Goal: Navigation & Orientation: Find specific page/section

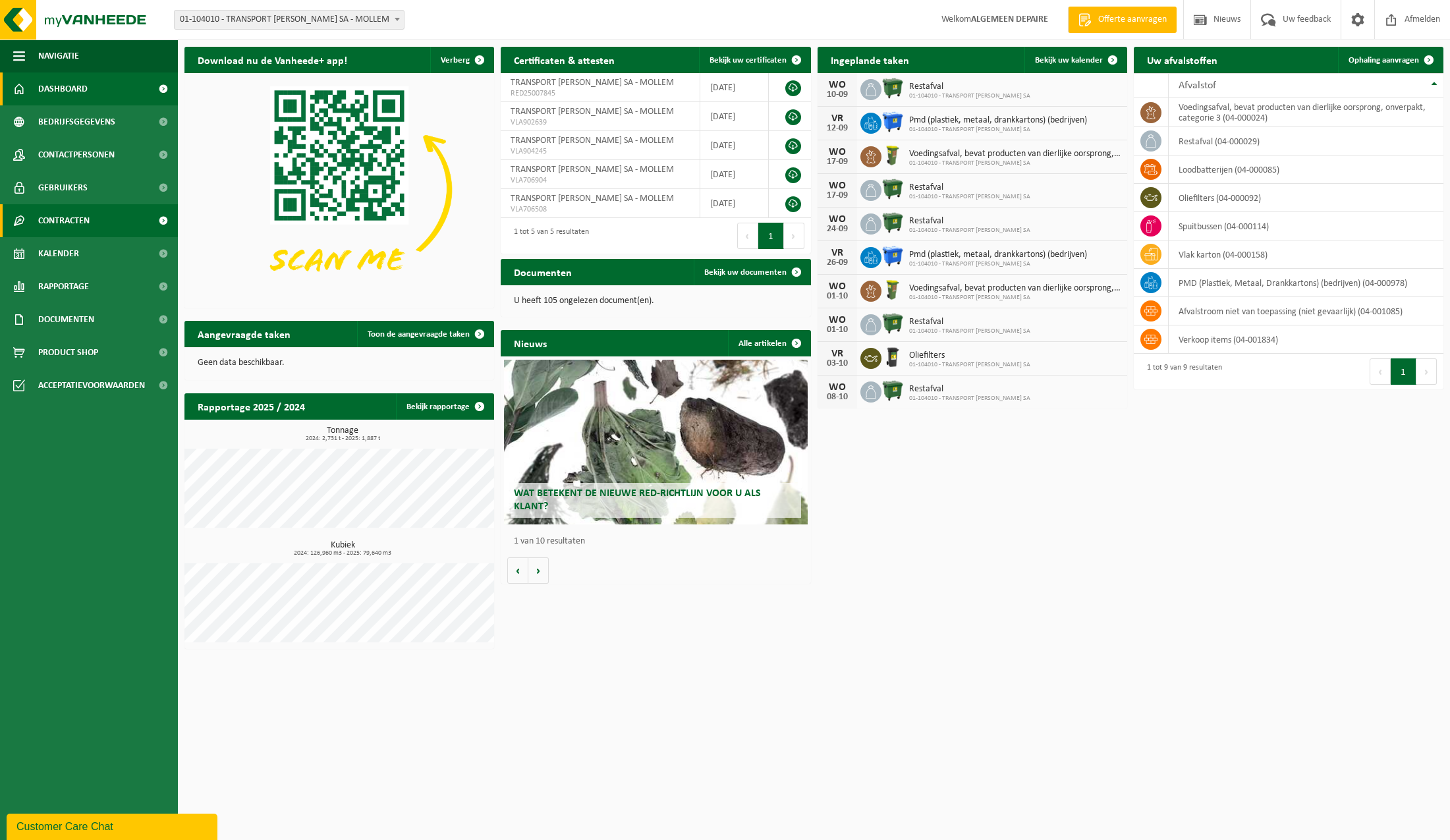
click at [74, 216] on span "Contracten" at bounding box center [64, 220] width 51 height 33
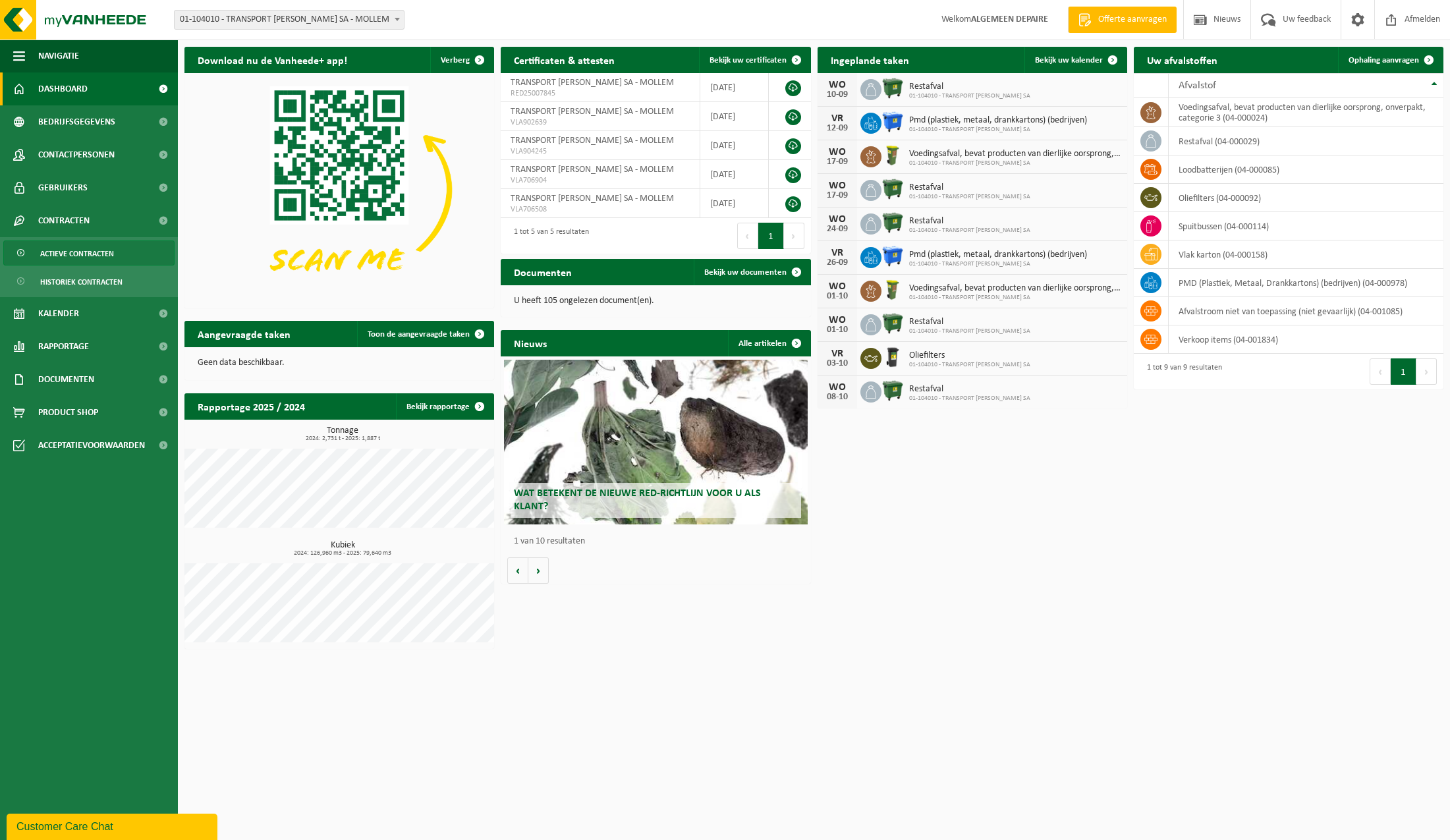
click at [73, 253] on span "Actieve contracten" at bounding box center [77, 253] width 73 height 25
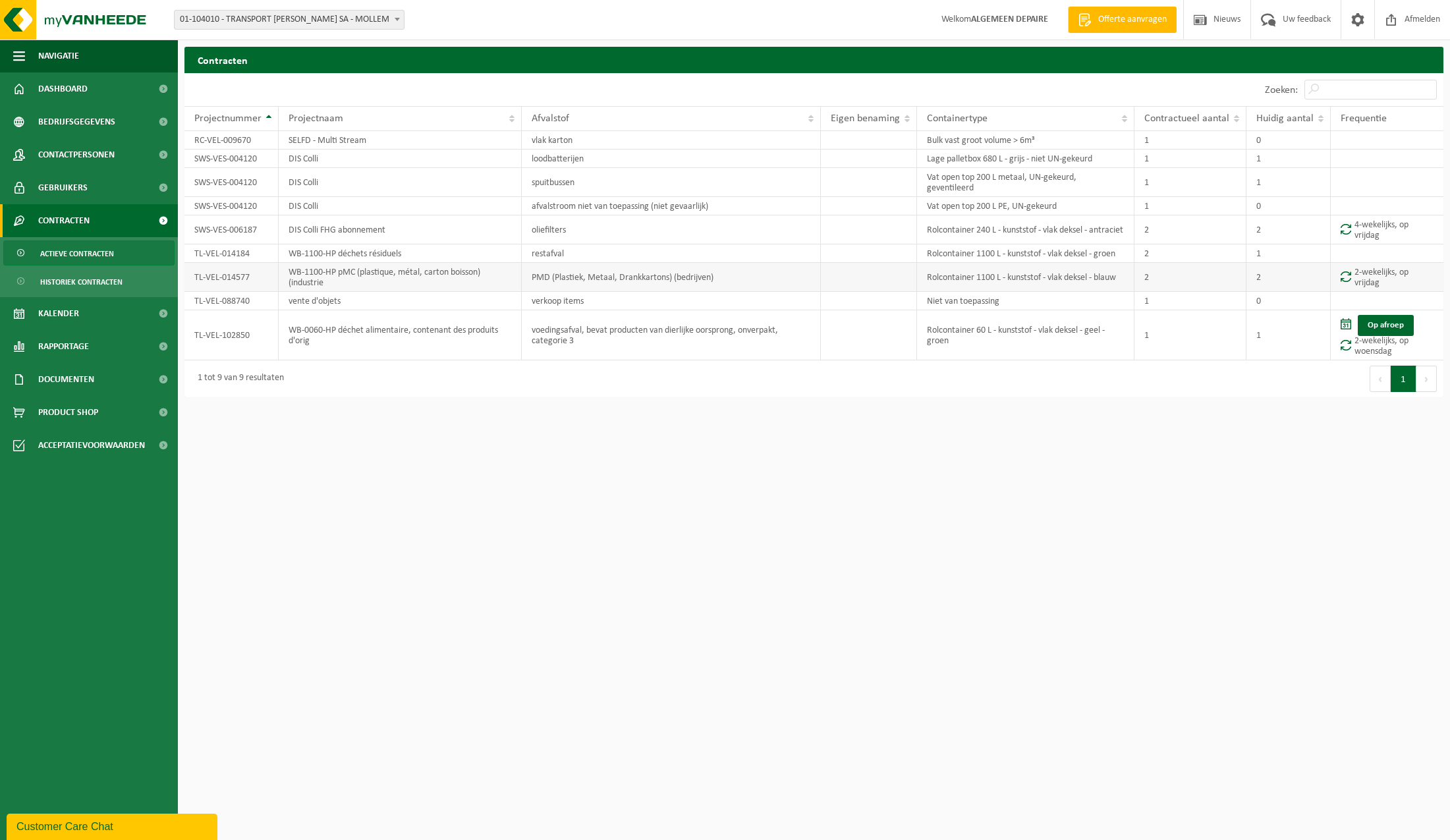
click at [357, 278] on td "WB-1100-HP pMC (plastique, métal, carton boisson) (industrie" at bounding box center [400, 277] width 243 height 29
click at [1031, 276] on td "Rolcontainer 1100 L - kunststof - vlak deksel - blauw" at bounding box center [1025, 277] width 218 height 29
click at [215, 281] on td "TL-VEL-014577" at bounding box center [232, 277] width 94 height 29
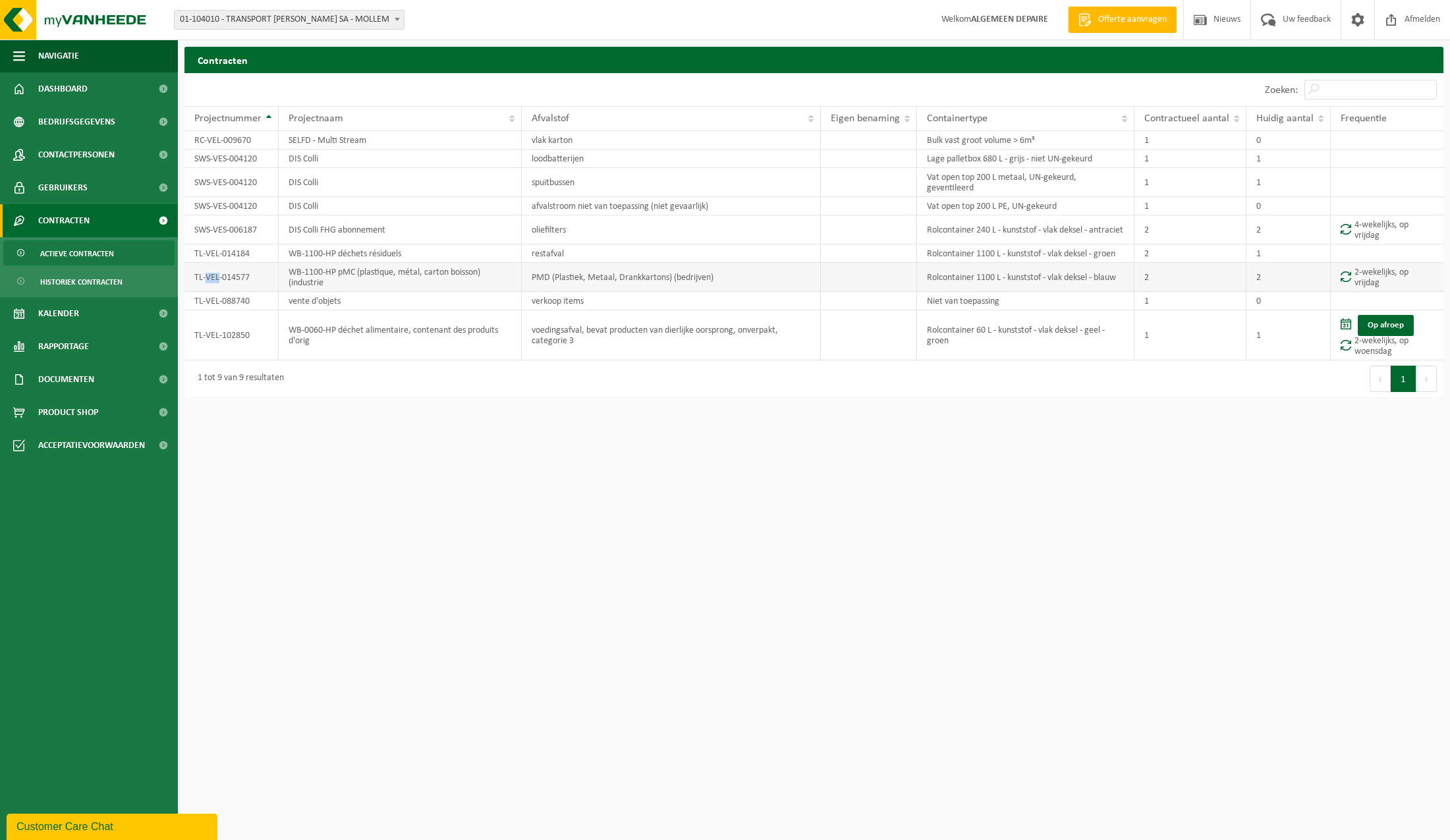
click at [215, 281] on td "TL-VEL-014577" at bounding box center [232, 277] width 94 height 29
click at [72, 380] on span "Documenten" at bounding box center [66, 379] width 56 height 33
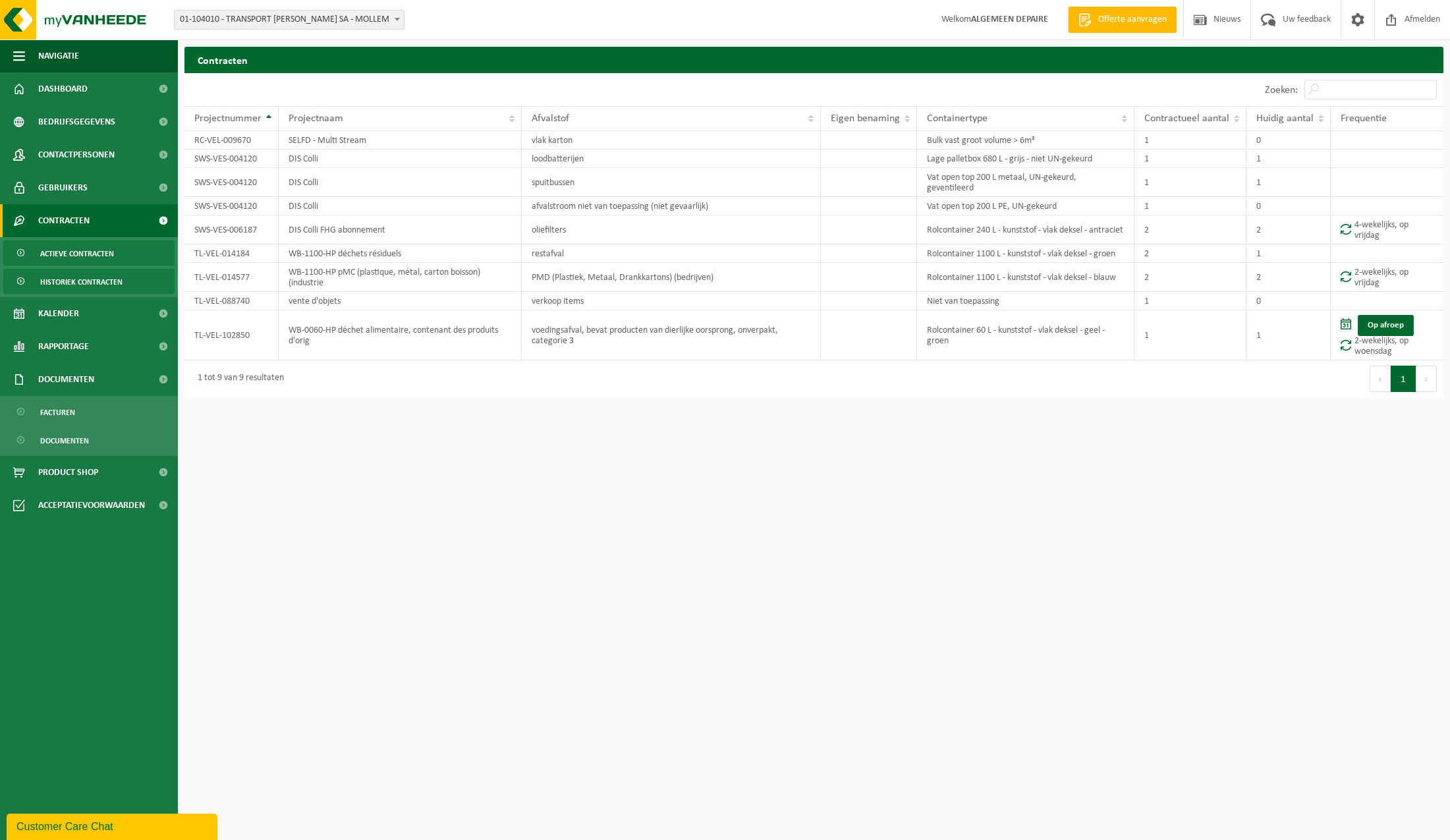
click at [71, 278] on span "Historiek contracten" at bounding box center [82, 282] width 82 height 25
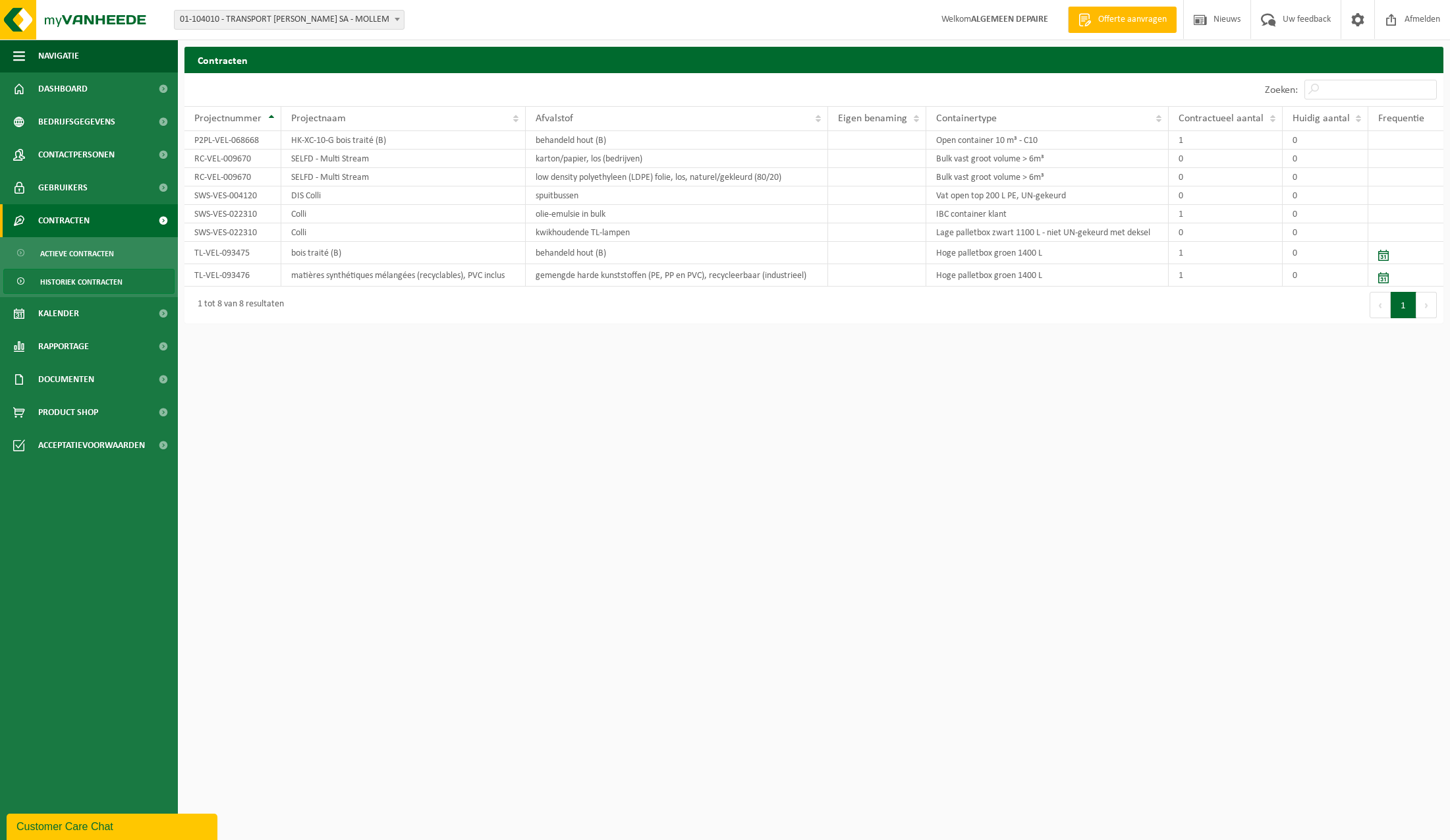
click at [61, 222] on span "Contracten" at bounding box center [64, 220] width 51 height 33
click at [60, 220] on span "Contracten" at bounding box center [64, 220] width 51 height 33
click at [58, 249] on span "Actieve contracten" at bounding box center [77, 253] width 73 height 25
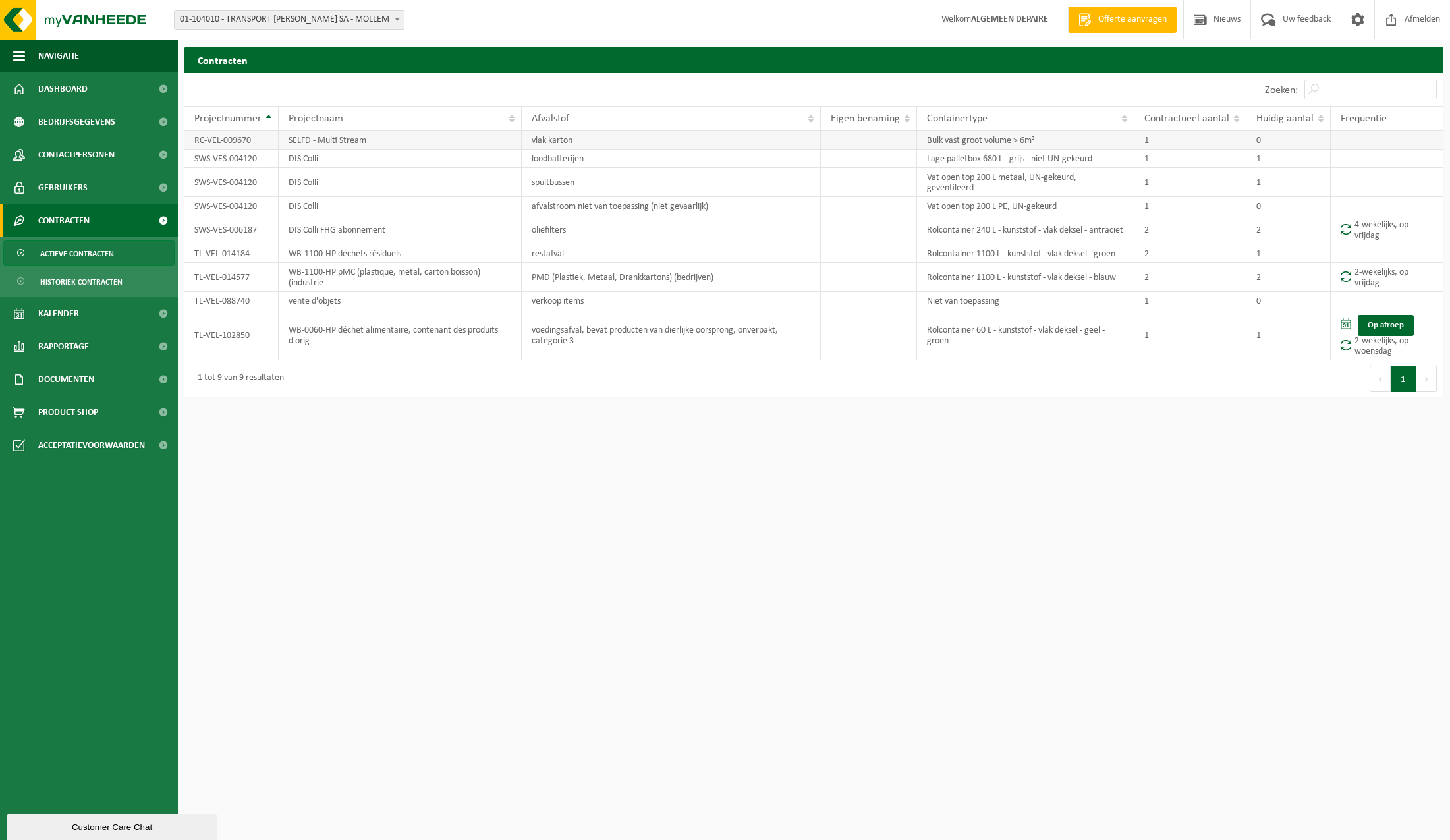
click at [355, 144] on td "SELFD - Multi Stream" at bounding box center [400, 140] width 243 height 18
click at [1354, 141] on td at bounding box center [1387, 140] width 113 height 18
click at [240, 144] on td "RC-VEL-009670" at bounding box center [232, 140] width 94 height 18
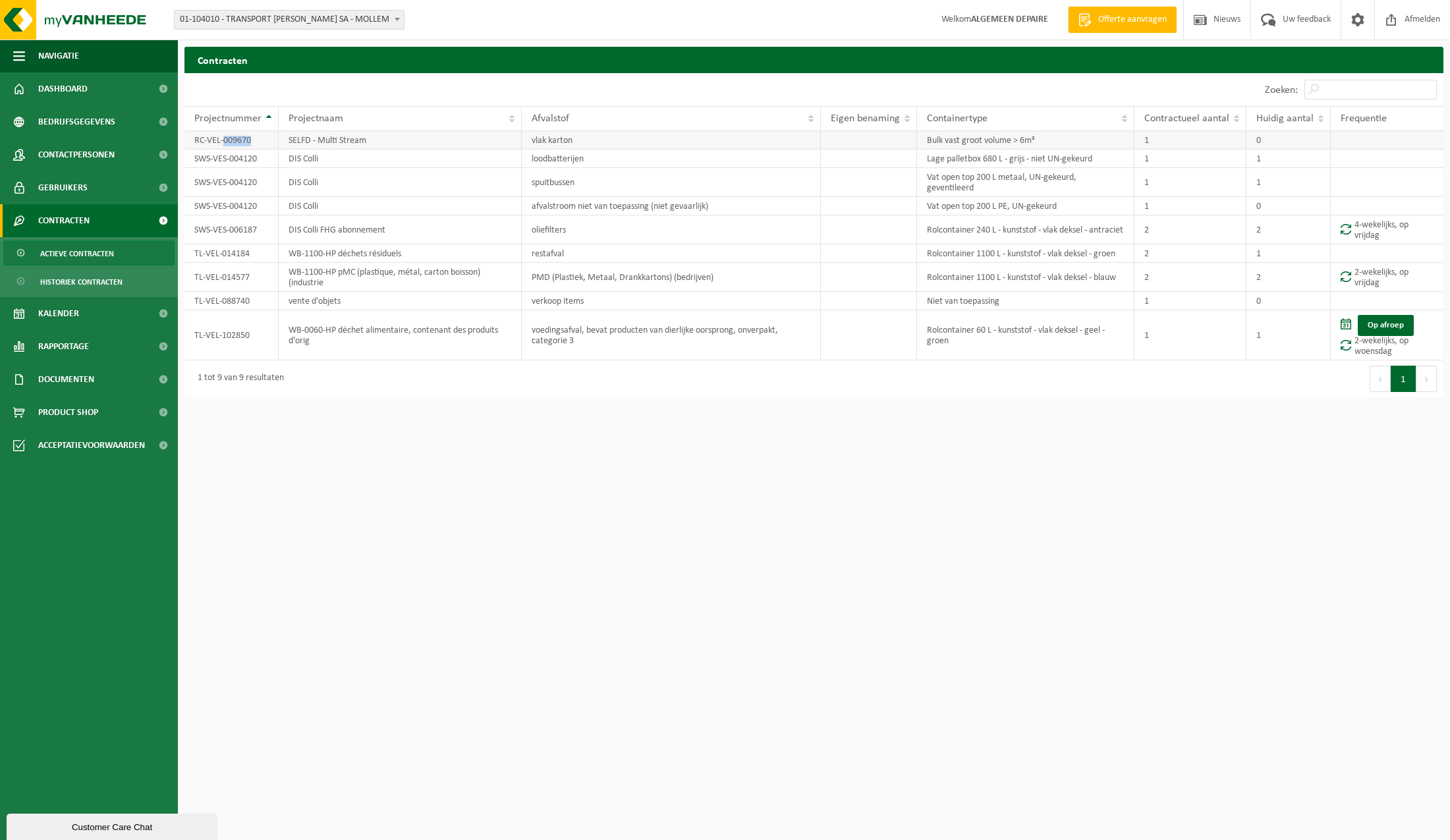
click at [240, 144] on td "RC-VEL-009670" at bounding box center [232, 140] width 94 height 18
click at [70, 88] on span "Dashboard" at bounding box center [63, 89] width 49 height 33
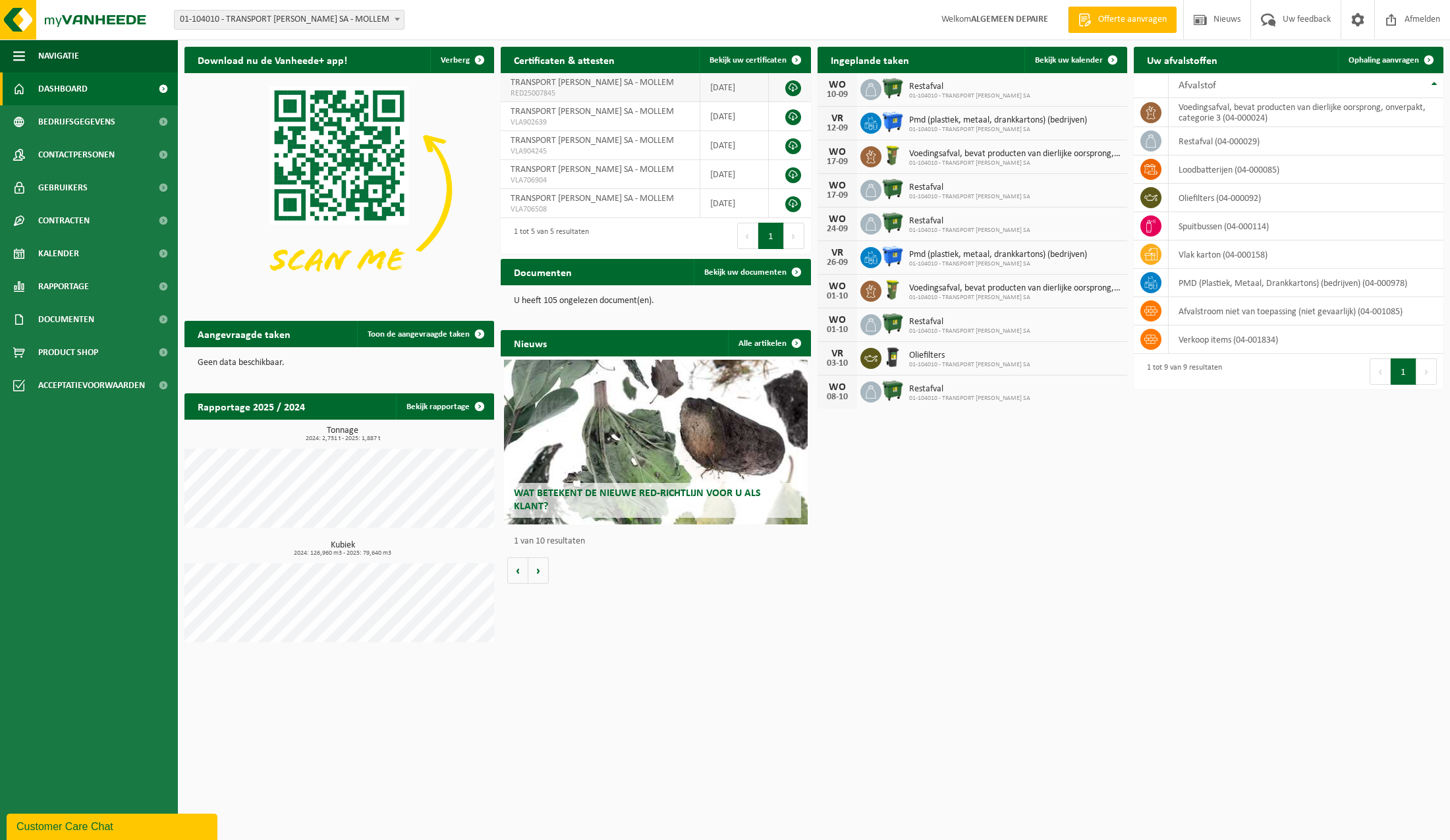
click at [556, 93] on span "RED25007845" at bounding box center [600, 94] width 179 height 11
click at [793, 90] on link at bounding box center [793, 88] width 16 height 16
click at [591, 299] on p "U heeft 105 ongelezen document(en)." at bounding box center [655, 301] width 283 height 9
click at [775, 266] on link "Bekijk uw documenten" at bounding box center [752, 272] width 116 height 26
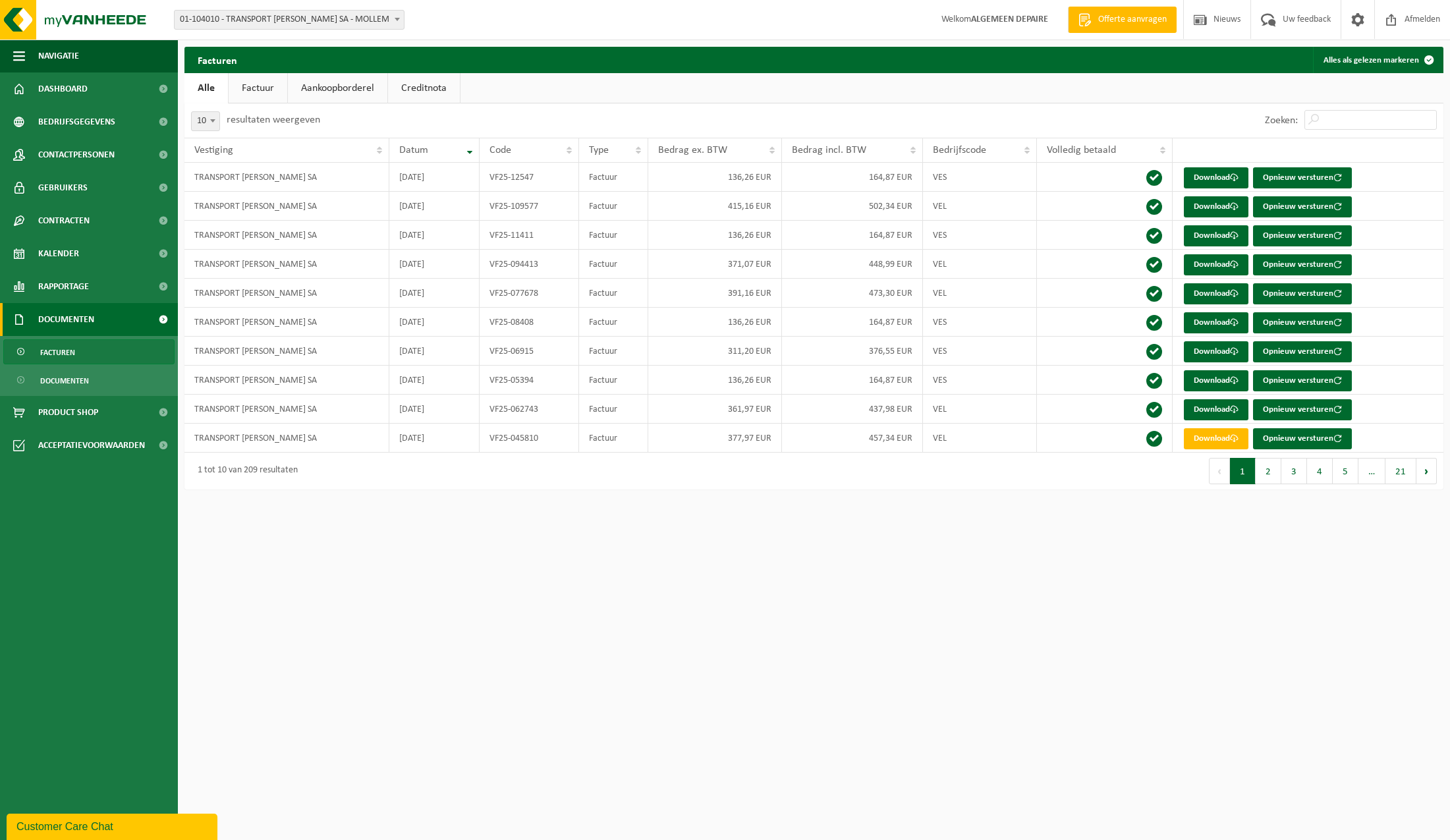
click at [1267, 473] on button "2" at bounding box center [1269, 471] width 26 height 26
click at [111, 447] on span "Acceptatievoorwaarden" at bounding box center [92, 445] width 107 height 33
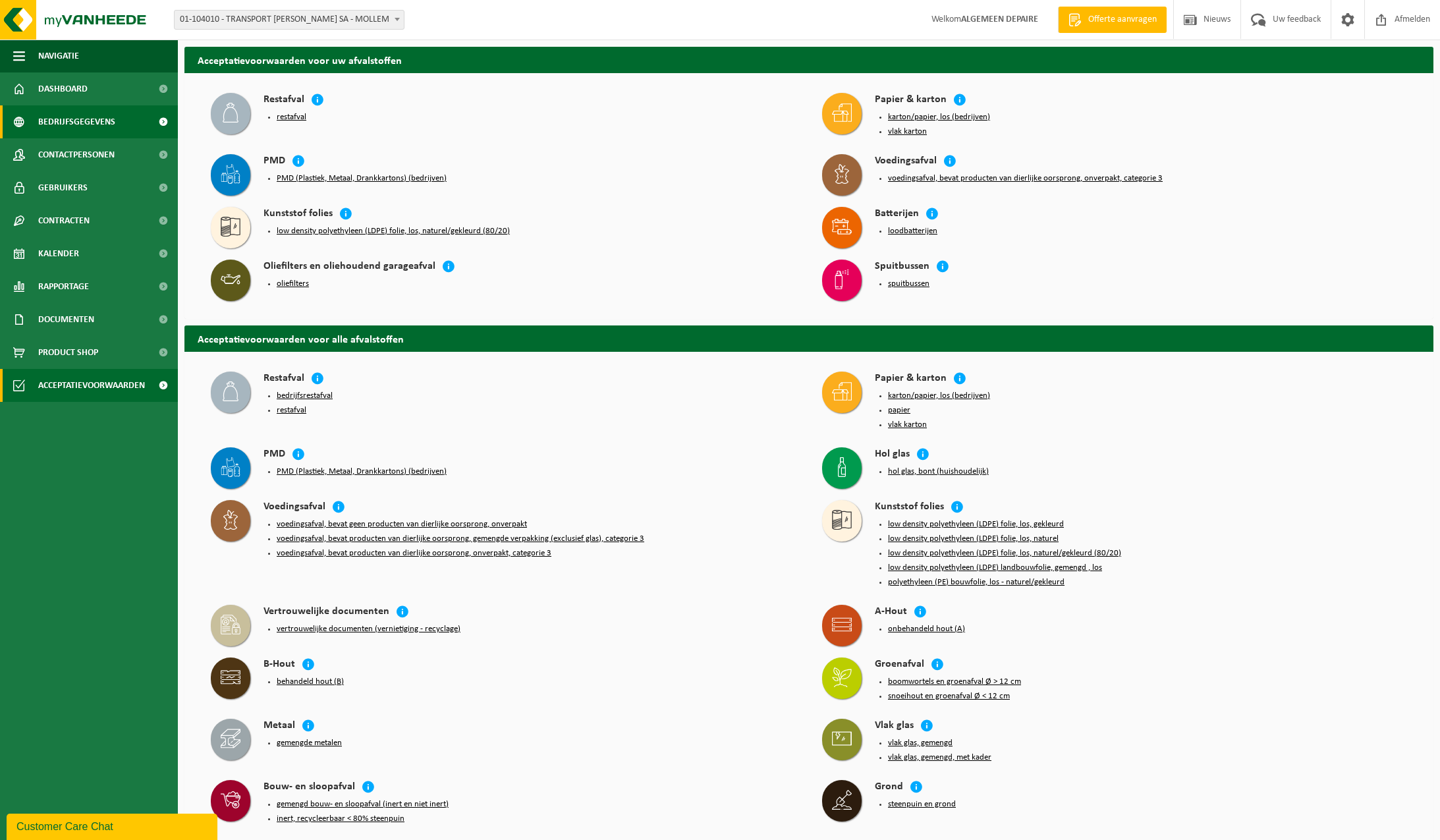
click at [79, 119] on span "Bedrijfsgegevens" at bounding box center [77, 121] width 77 height 33
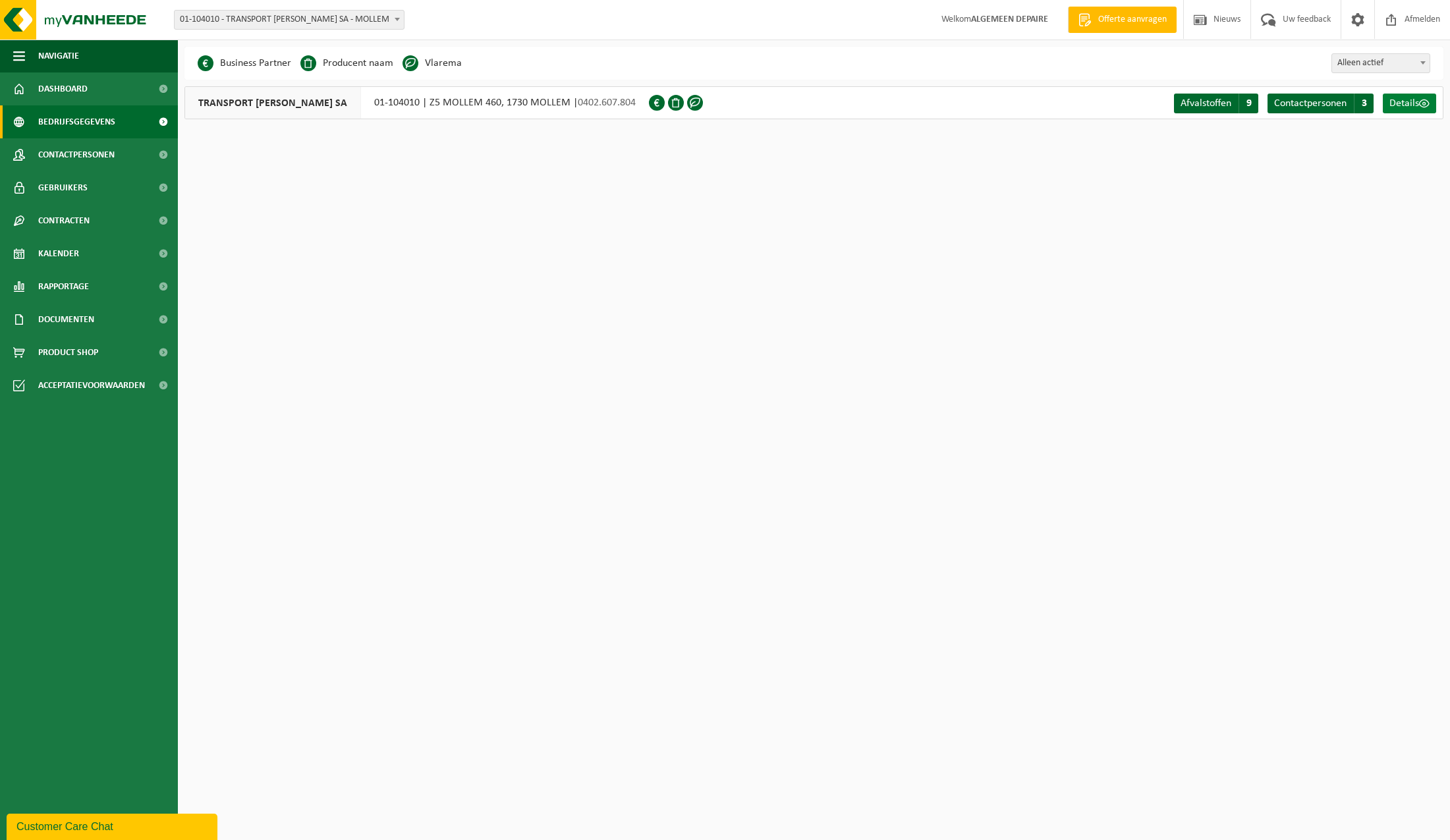
click at [1399, 102] on span "Details" at bounding box center [1404, 104] width 30 height 11
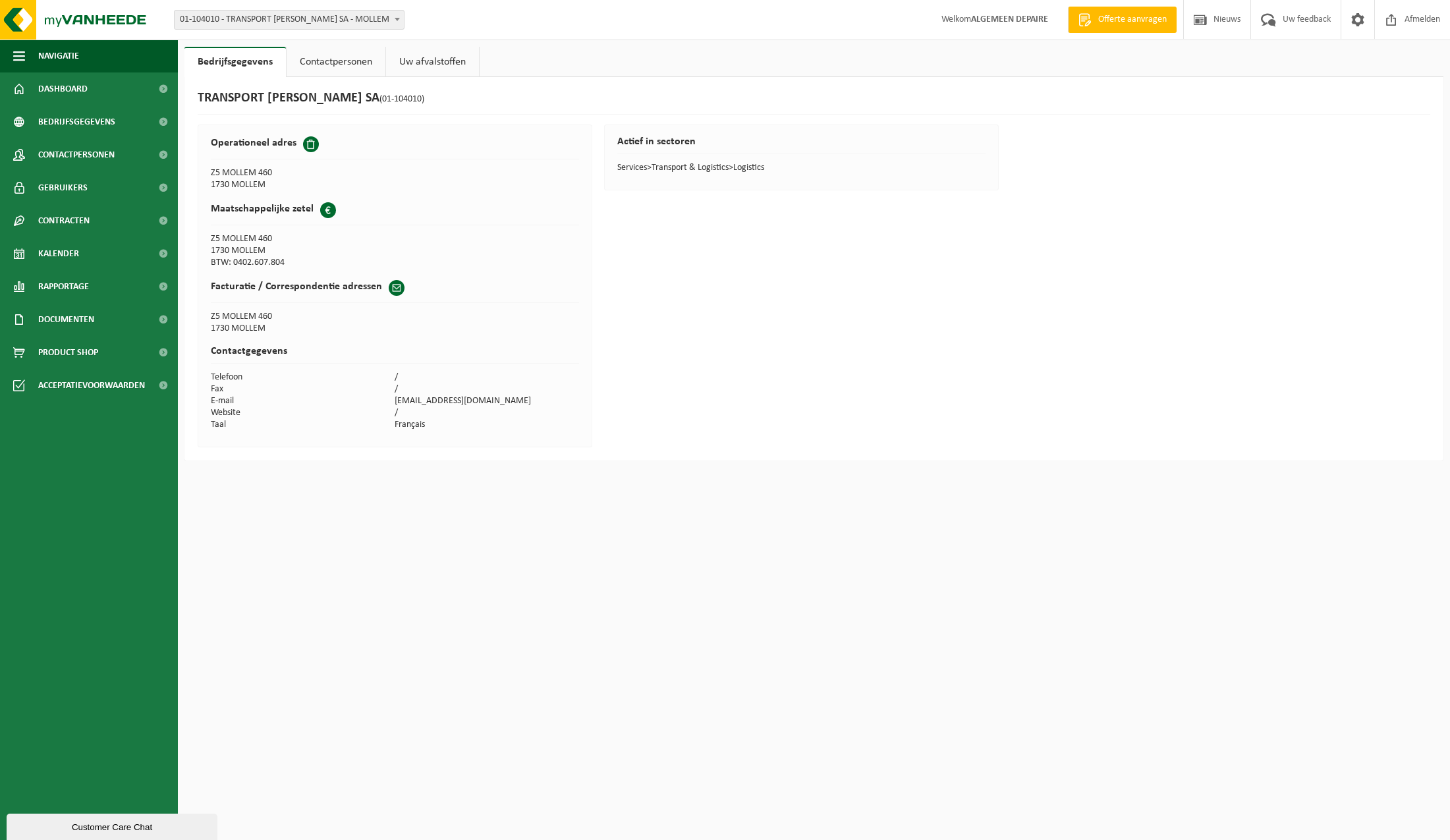
click at [332, 61] on link "Contactpersonen" at bounding box center [336, 61] width 99 height 30
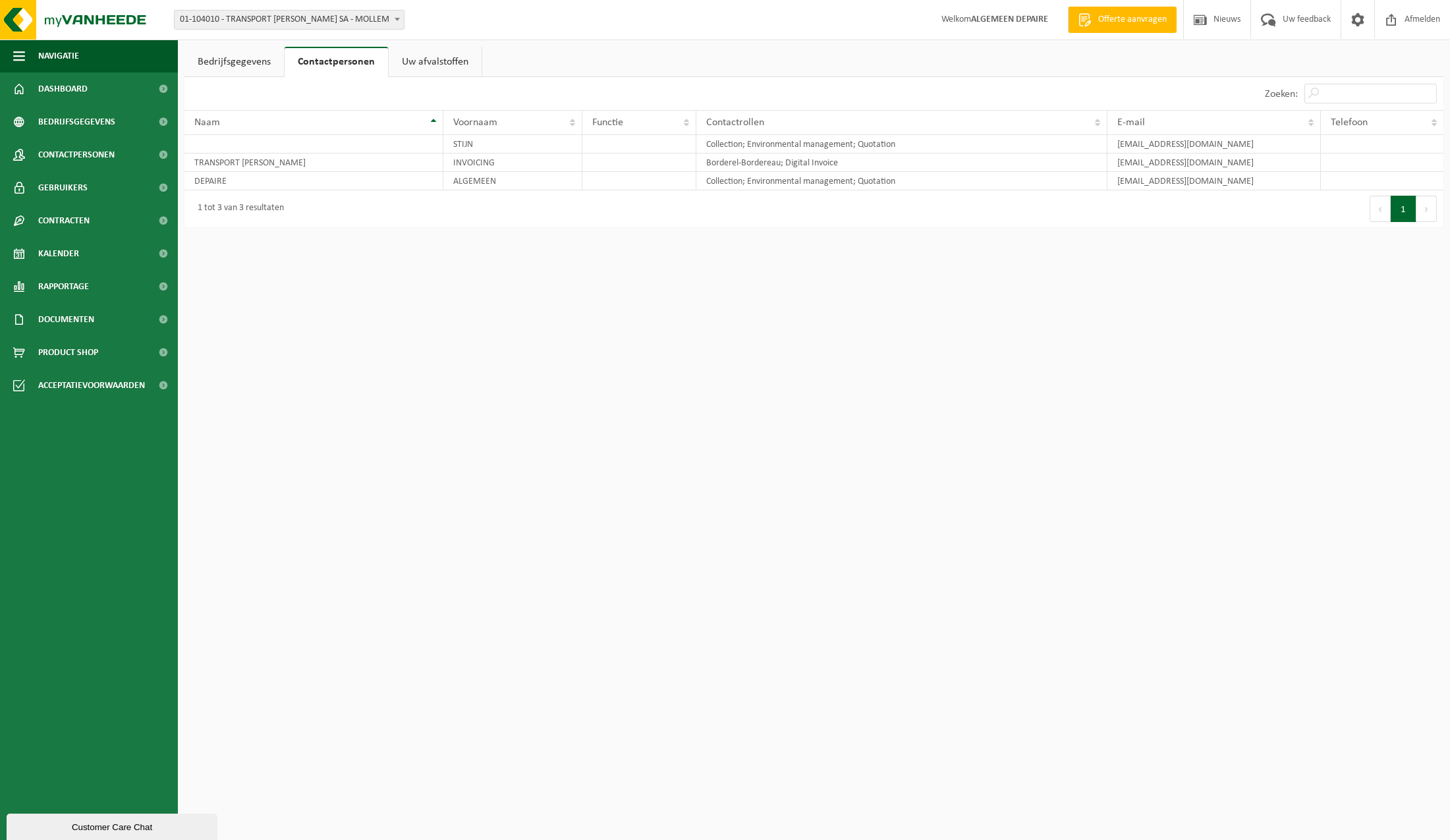
click at [410, 57] on link "Uw afvalstoffen" at bounding box center [435, 61] width 93 height 30
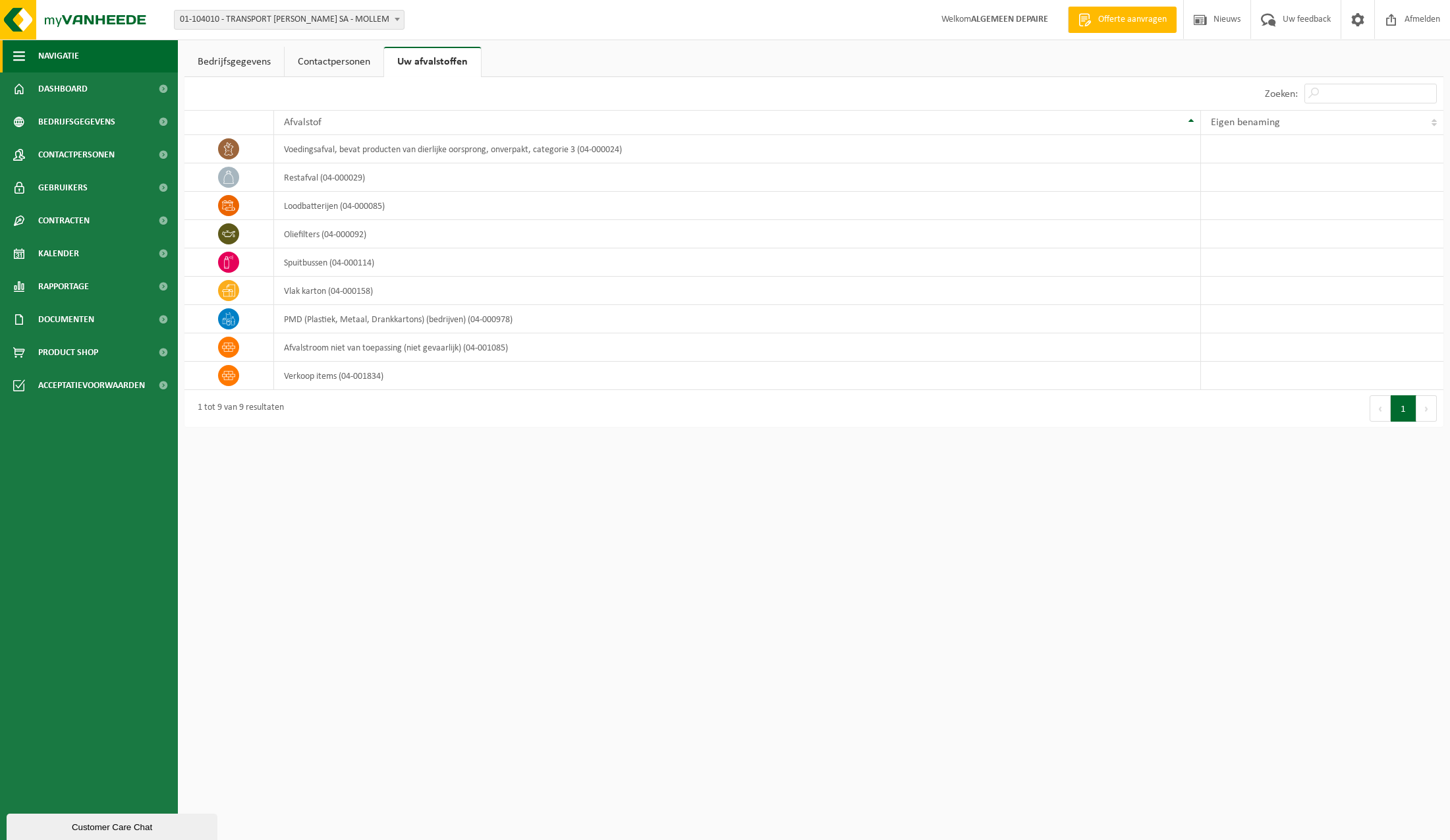
click at [20, 51] on span "button" at bounding box center [20, 56] width 12 height 33
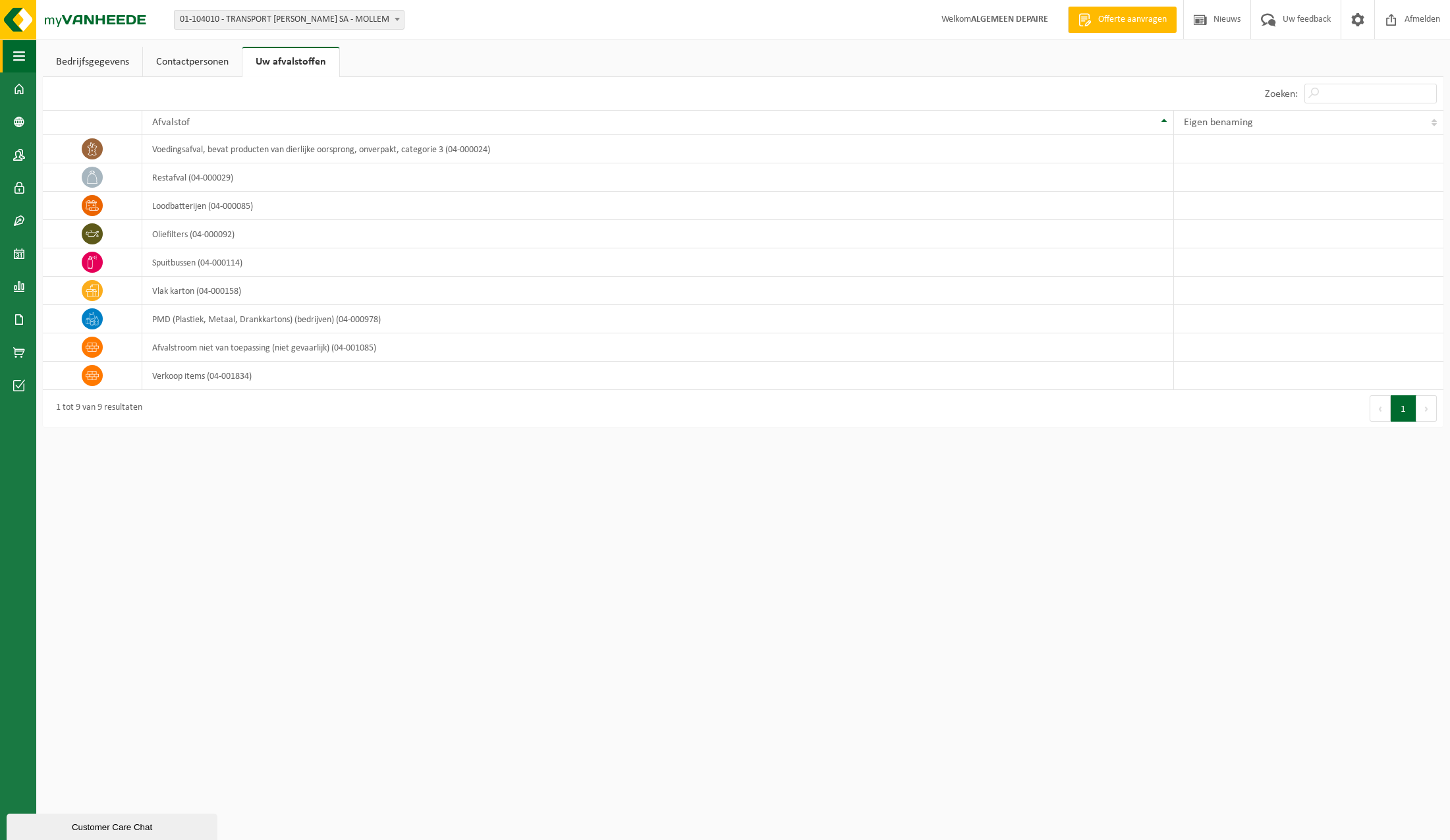
click at [20, 51] on span "button" at bounding box center [20, 56] width 12 height 33
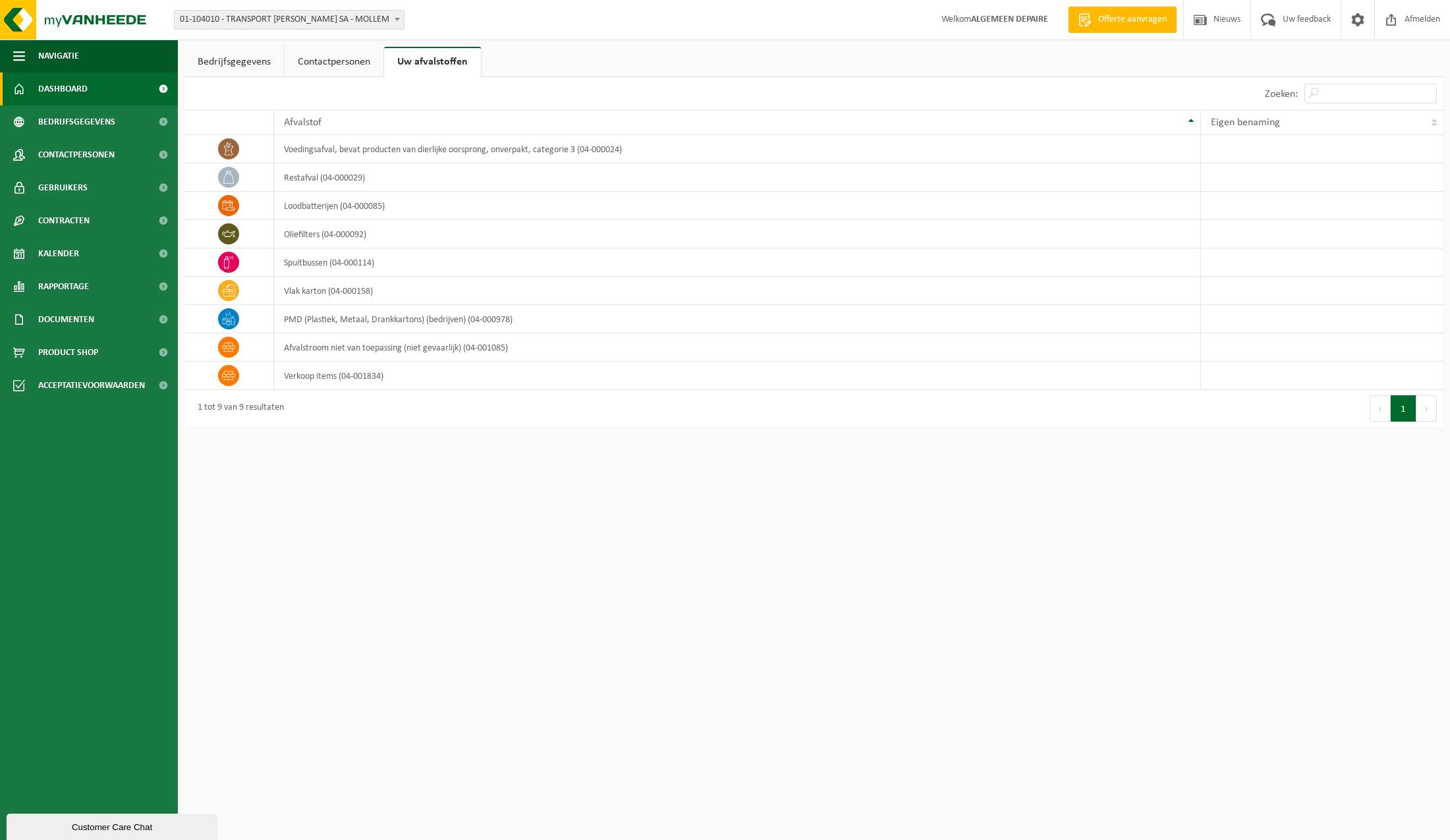
click at [47, 83] on span "Dashboard" at bounding box center [63, 89] width 49 height 33
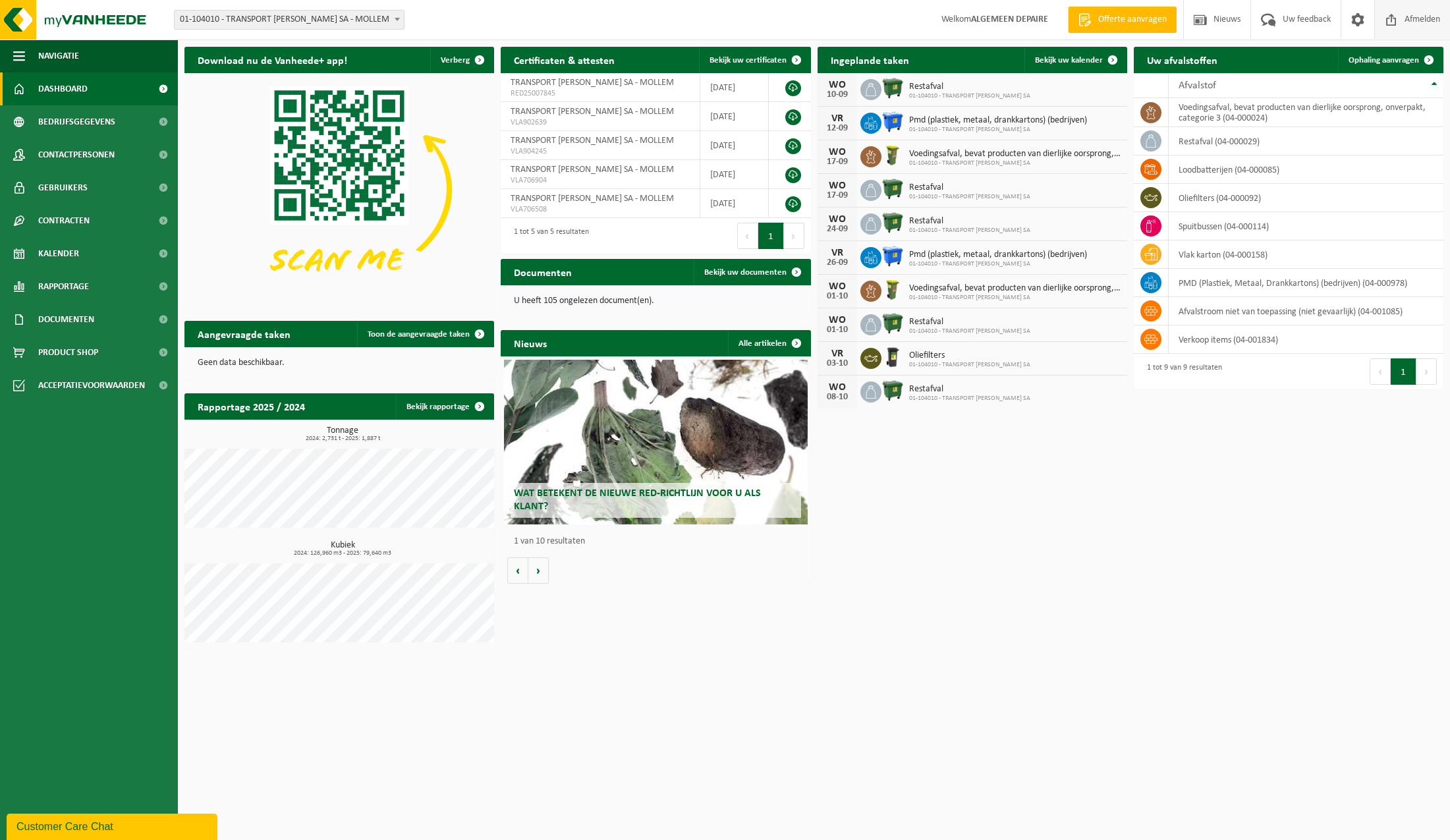
click at [1418, 18] on span "Afmelden" at bounding box center [1422, 20] width 42 height 39
